Goal: Task Accomplishment & Management: Manage account settings

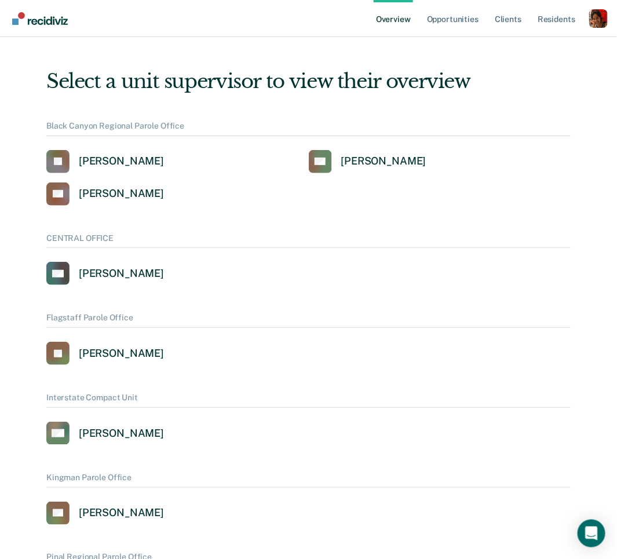
click at [597, 17] on div "Profile dropdown button" at bounding box center [598, 18] width 19 height 19
click at [533, 44] on link "Profile" at bounding box center [551, 47] width 93 height 10
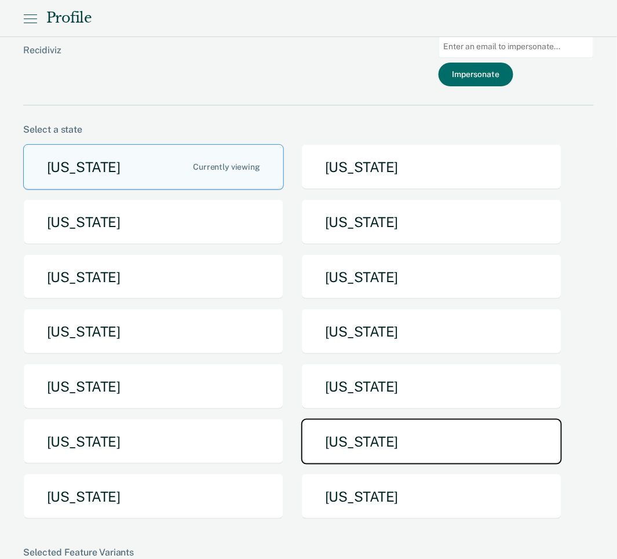
click at [371, 448] on button "[US_STATE]" at bounding box center [431, 442] width 261 height 46
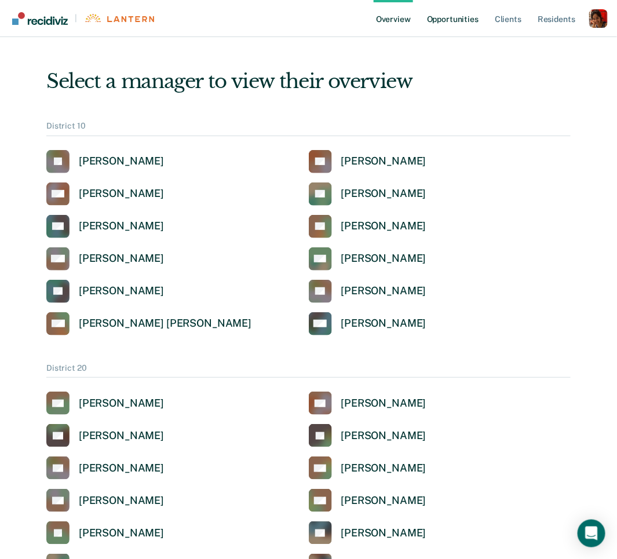
click at [445, 23] on link "Opportunities" at bounding box center [453, 18] width 56 height 37
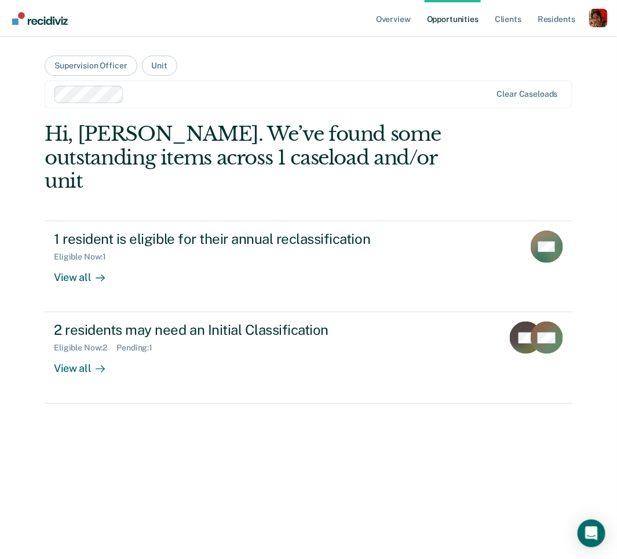
click at [588, 22] on ul "Overview Opportunities Client s Resident s" at bounding box center [481, 18] width 215 height 37
click at [591, 21] on div "Profile dropdown button" at bounding box center [598, 18] width 19 height 19
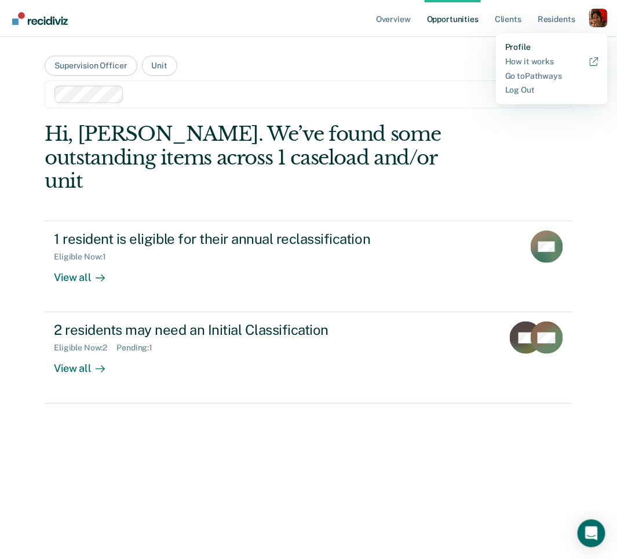
click at [537, 46] on link "Profile" at bounding box center [551, 47] width 93 height 10
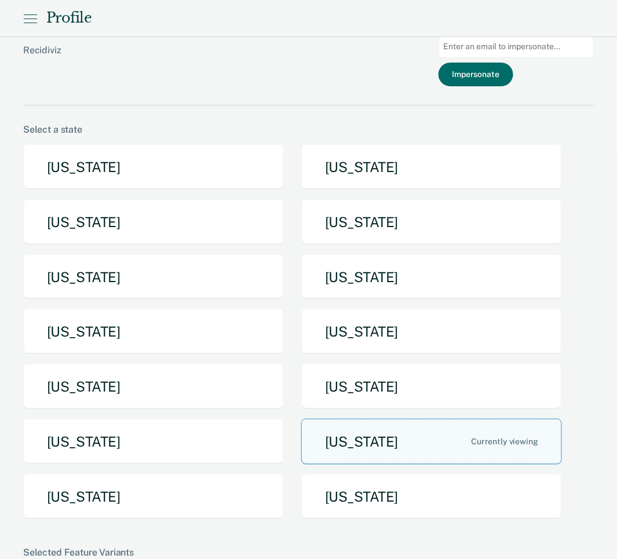
click at [532, 48] on input at bounding box center [516, 46] width 155 height 23
paste input "joshua.krafsur@tn.gov"
type input "joshua.krafsur@tn.gov"
click at [488, 74] on button "Impersonate" at bounding box center [476, 75] width 75 height 24
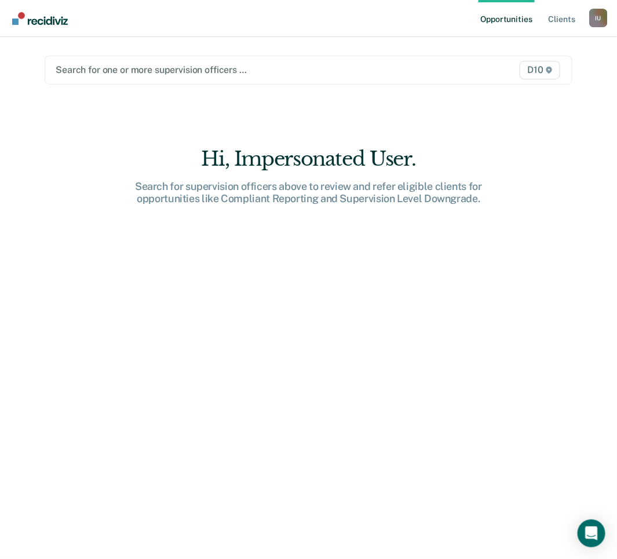
click at [313, 70] on div at bounding box center [232, 69] width 353 height 13
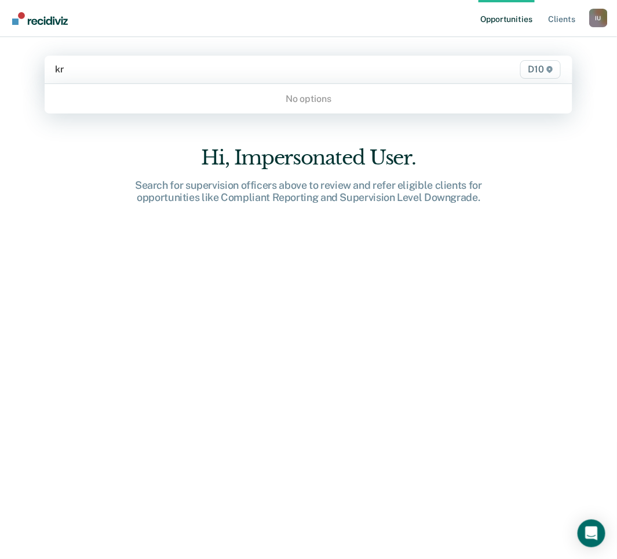
type input "k"
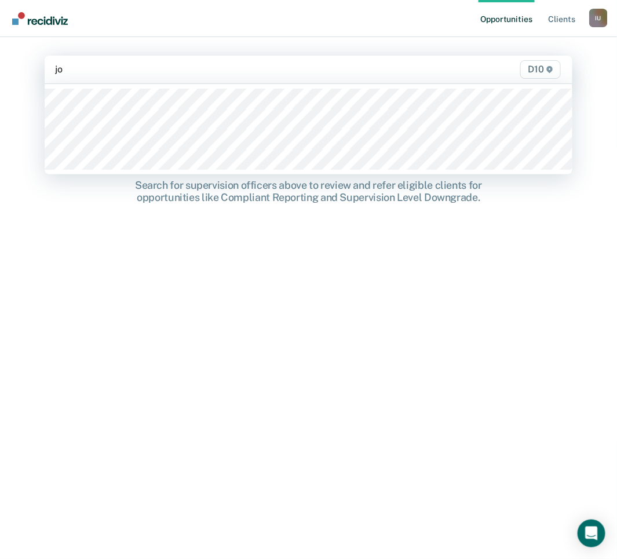
type input "j"
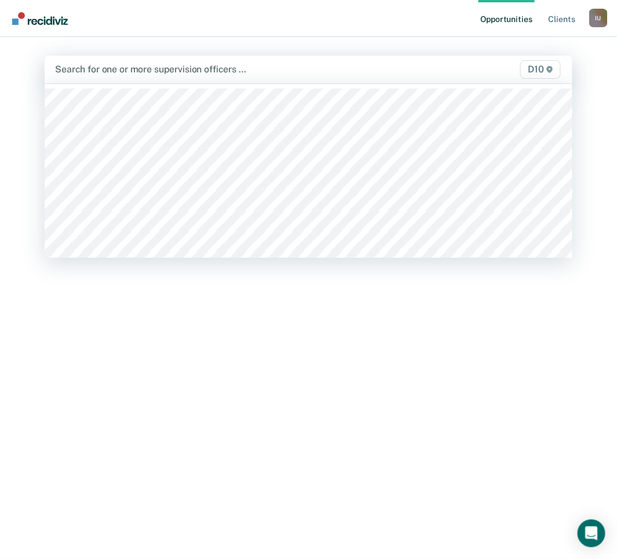
click at [208, 330] on div "Hi, Impersonated User. Search for supervision officers above to review and refe…" at bounding box center [309, 360] width 528 height 429
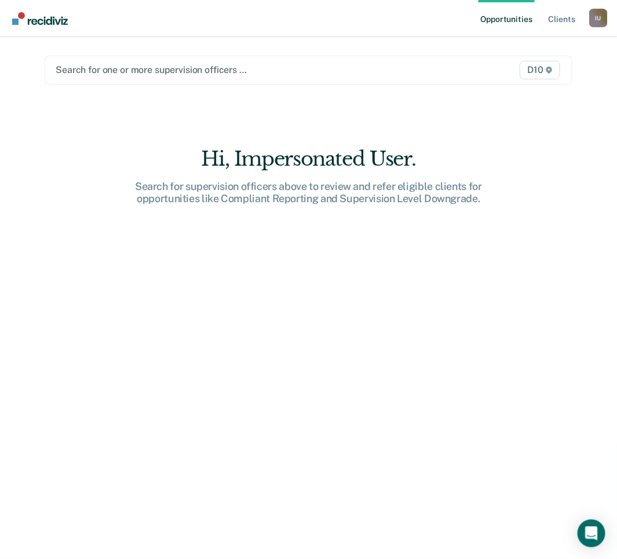
click at [583, 22] on ul "Opportunities Client s" at bounding box center [533, 18] width 111 height 37
click at [591, 20] on div "I U" at bounding box center [598, 18] width 19 height 19
click at [540, 42] on link "Profile" at bounding box center [551, 47] width 93 height 10
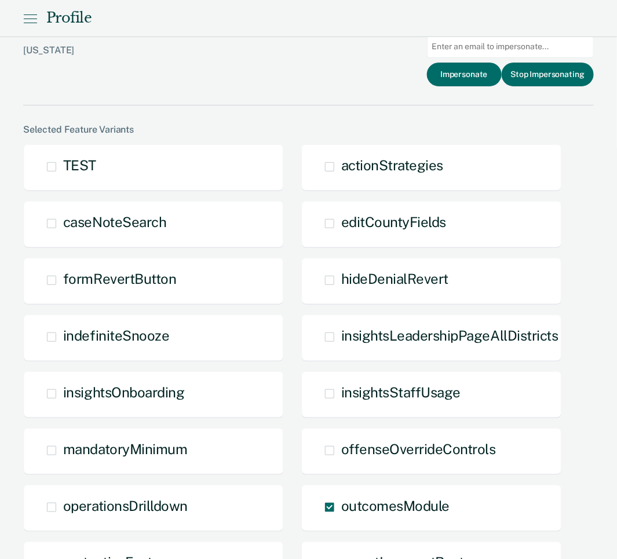
click at [529, 52] on input at bounding box center [510, 46] width 167 height 23
paste input "kelly.jacobs@tn.gov"
type input "kelly.jacobs@tn.gov"
click at [474, 74] on button "Impersonate" at bounding box center [464, 75] width 75 height 24
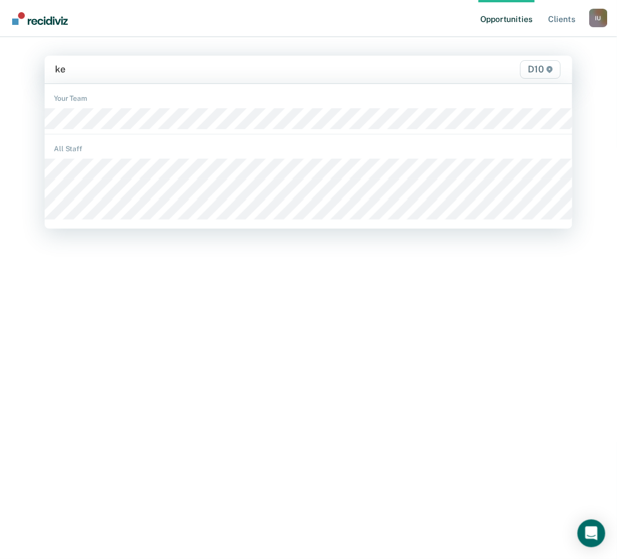
type input "k"
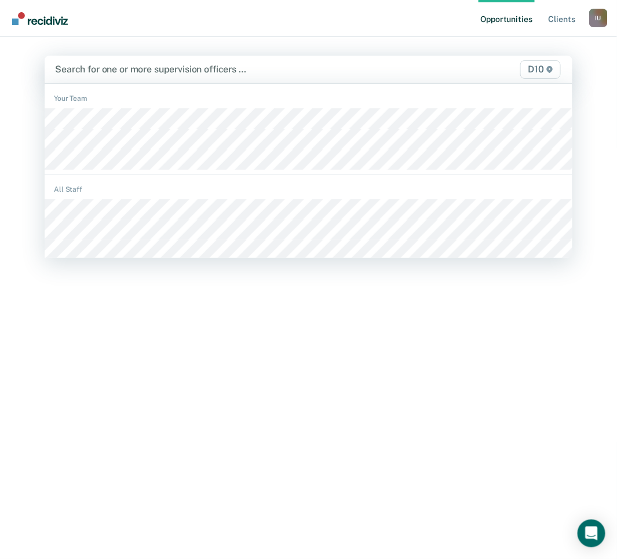
click at [82, 313] on div "Hi, Impersonated User. Search for supervision officers above to review and refe…" at bounding box center [309, 360] width 528 height 429
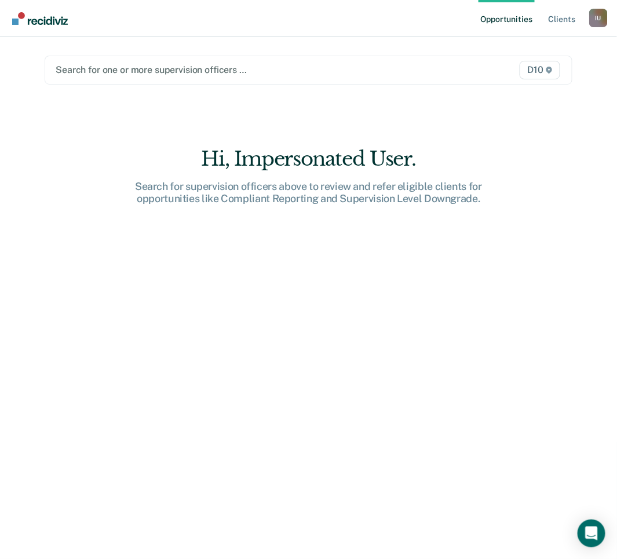
click at [133, 268] on div "Hi, Impersonated User. Search for supervision officers above to review and refe…" at bounding box center [309, 361] width 528 height 429
click at [598, 18] on div "I U" at bounding box center [598, 18] width 19 height 19
click at [544, 48] on link "Profile" at bounding box center [551, 47] width 93 height 10
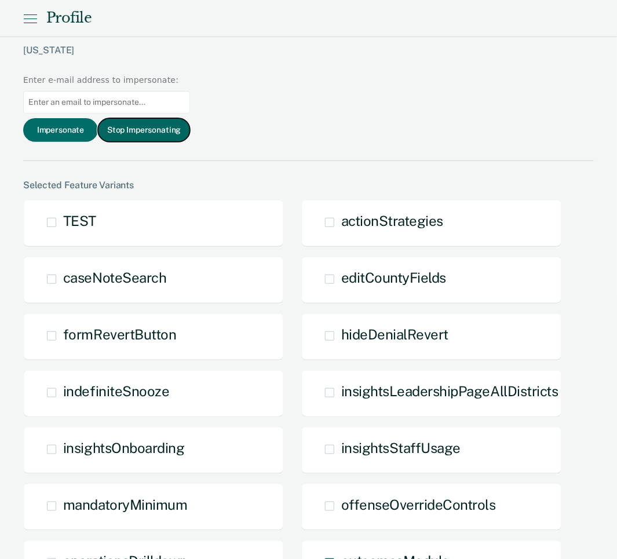
click at [190, 118] on button "Stop Impersonating" at bounding box center [144, 130] width 92 height 24
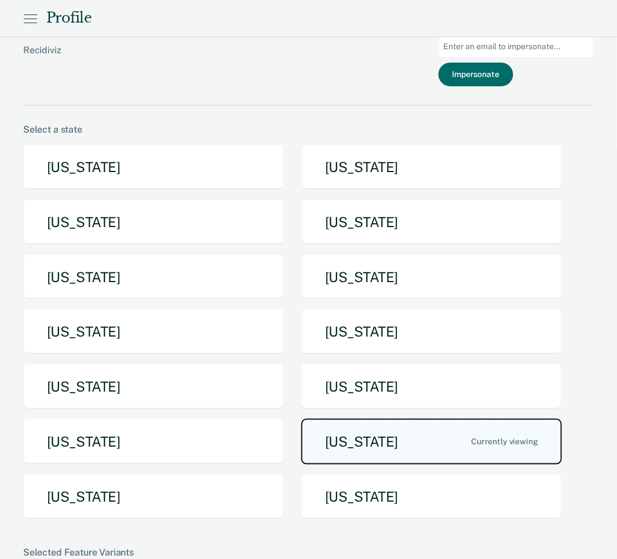
click at [359, 436] on button "[US_STATE]" at bounding box center [431, 442] width 261 height 46
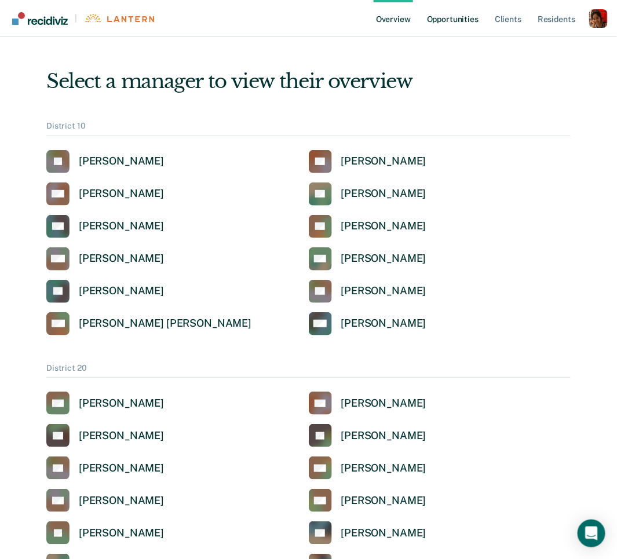
click at [440, 16] on link "Opportunities" at bounding box center [453, 18] width 56 height 37
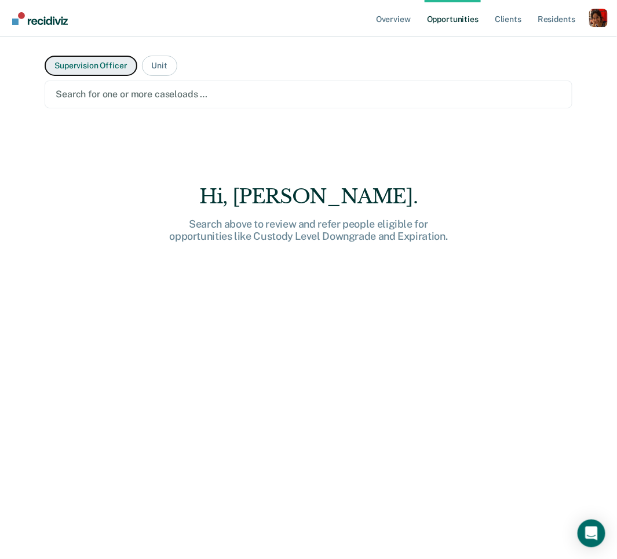
click at [104, 71] on button "Supervision Officer" at bounding box center [91, 66] width 92 height 20
click at [101, 93] on div at bounding box center [309, 93] width 506 height 13
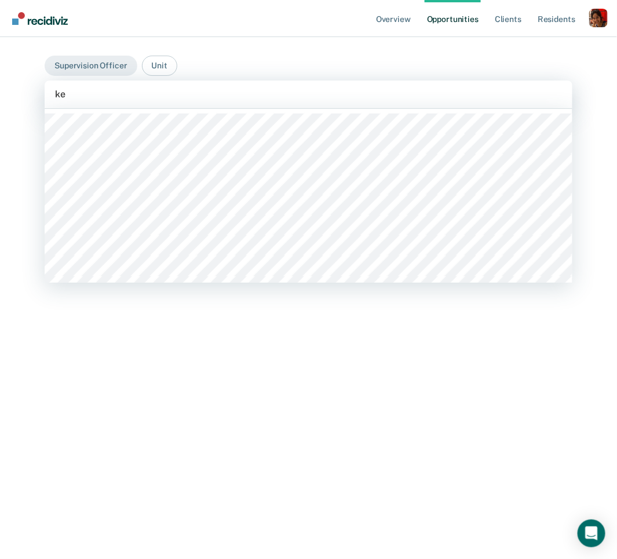
type input "k"
type input "j"
click at [50, 319] on div "Hi, [PERSON_NAME]. Search above to review and refer people eligible for opportu…" at bounding box center [309, 336] width 528 height 429
